Goal: Consume media (video, audio)

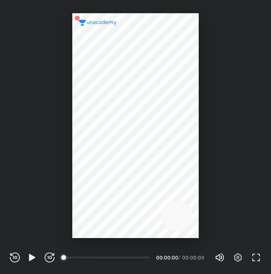
scroll to position [274, 271]
click at [180, 180] on div at bounding box center [135, 125] width 127 height 225
click at [34, 259] on icon "button" at bounding box center [32, 258] width 10 height 10
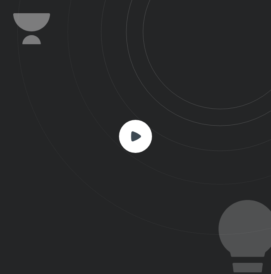
click at [140, 135] on rect at bounding box center [135, 136] width 33 height 33
drag, startPoint x: 140, startPoint y: 135, endPoint x: 93, endPoint y: 157, distance: 51.6
click at [93, 157] on icon at bounding box center [144, 117] width 254 height 235
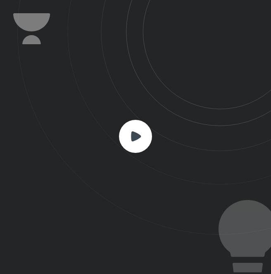
click at [93, 157] on icon at bounding box center [144, 117] width 254 height 235
drag, startPoint x: 93, startPoint y: 157, endPoint x: 158, endPoint y: 96, distance: 89.3
click at [158, 96] on icon at bounding box center [144, 117] width 254 height 235
